Goal: Find contact information: Find contact information

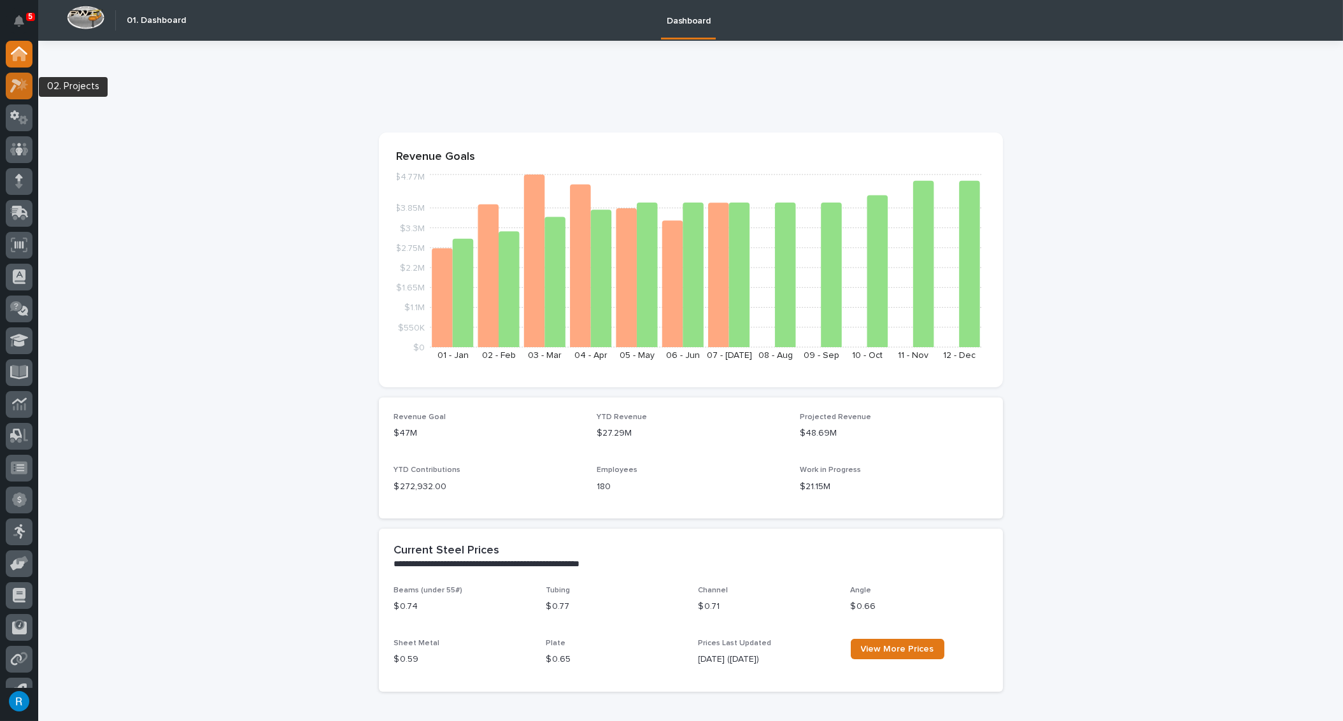
click at [17, 87] on icon at bounding box center [19, 85] width 18 height 15
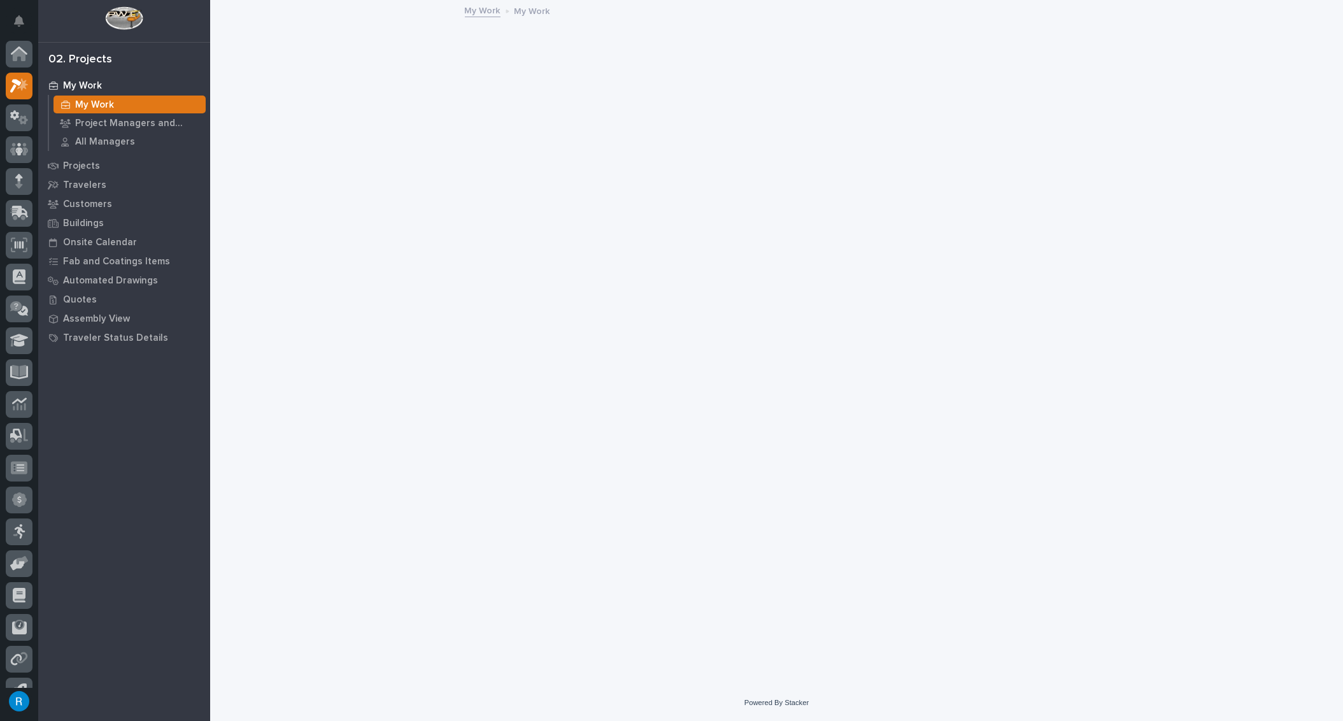
scroll to position [21, 0]
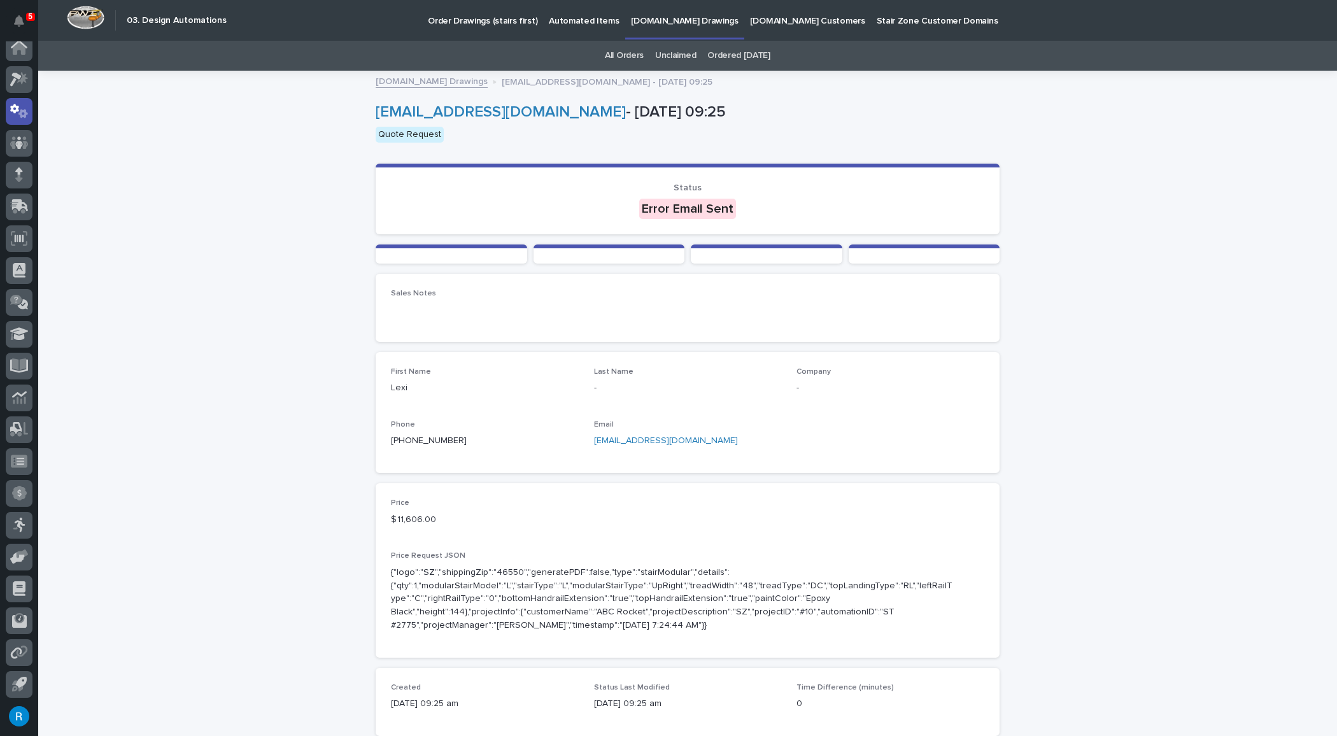
drag, startPoint x: 722, startPoint y: 445, endPoint x: 588, endPoint y: 445, distance: 133.1
click at [588, 445] on div "First Name Lexi Last Name - Company - Phone +1 (208) 678-1118 Email lexi@garyjo…" at bounding box center [688, 412] width 594 height 90
copy link "lexi@garyjonesconstruction.com"
